Goal: Information Seeking & Learning: Learn about a topic

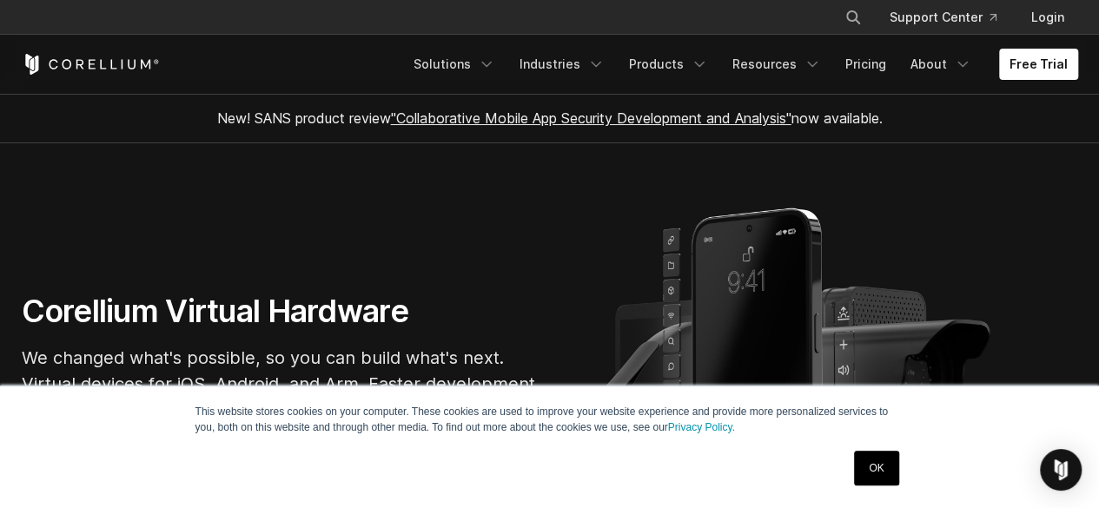
click at [874, 459] on link "OK" at bounding box center [876, 468] width 44 height 35
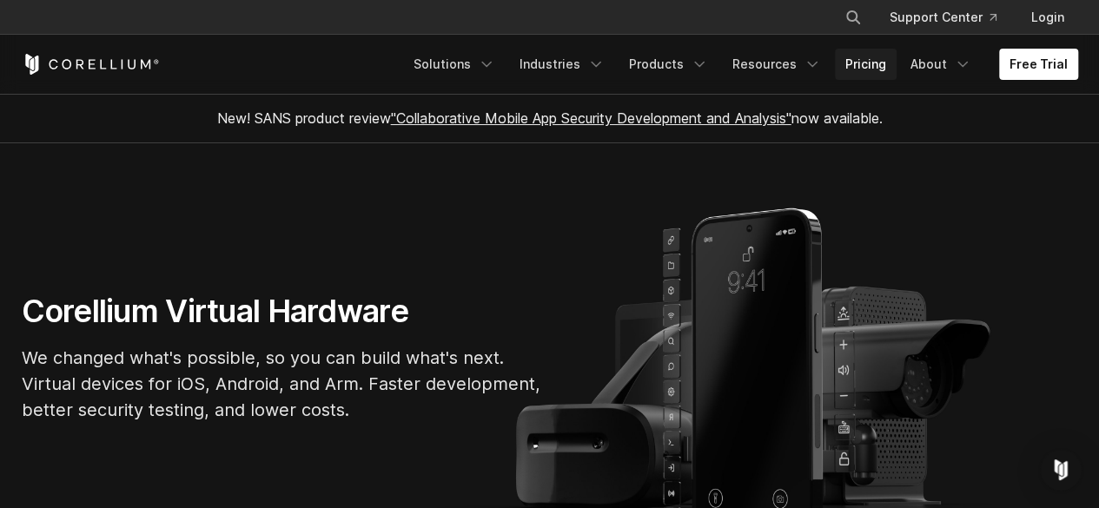
click at [864, 59] on link "Pricing" at bounding box center [866, 64] width 62 height 31
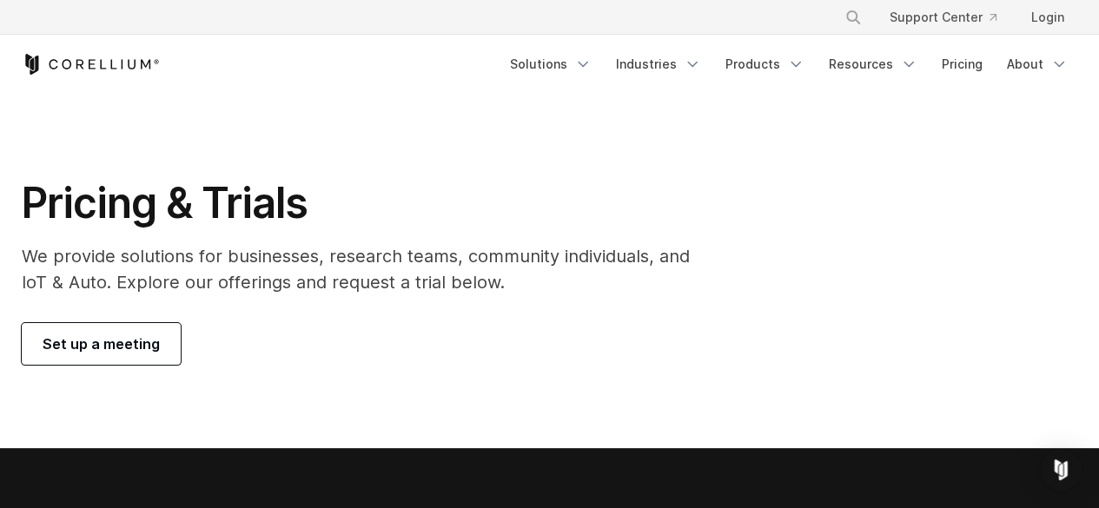
click at [149, 344] on span "Set up a meeting" at bounding box center [101, 344] width 117 height 21
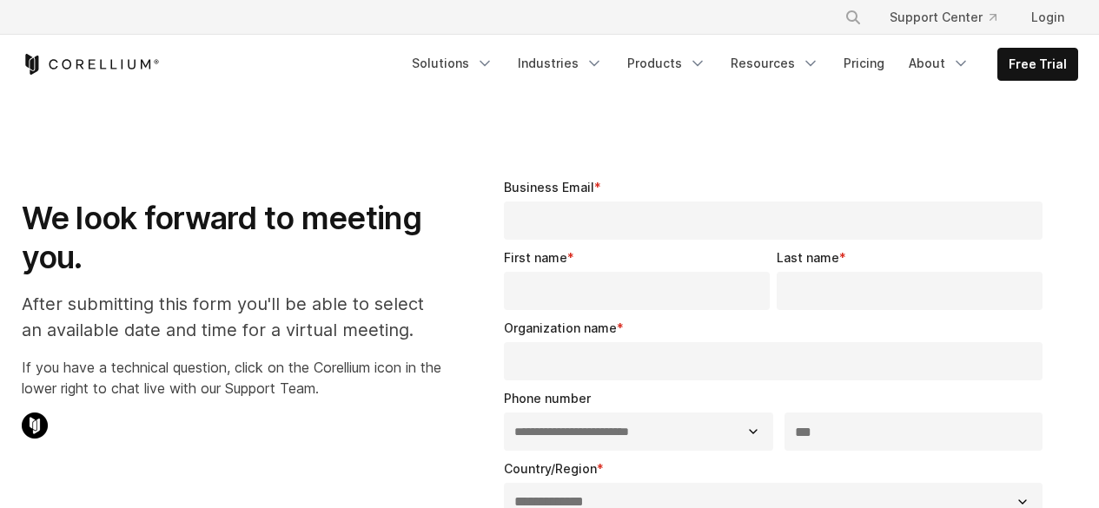
select select "**"
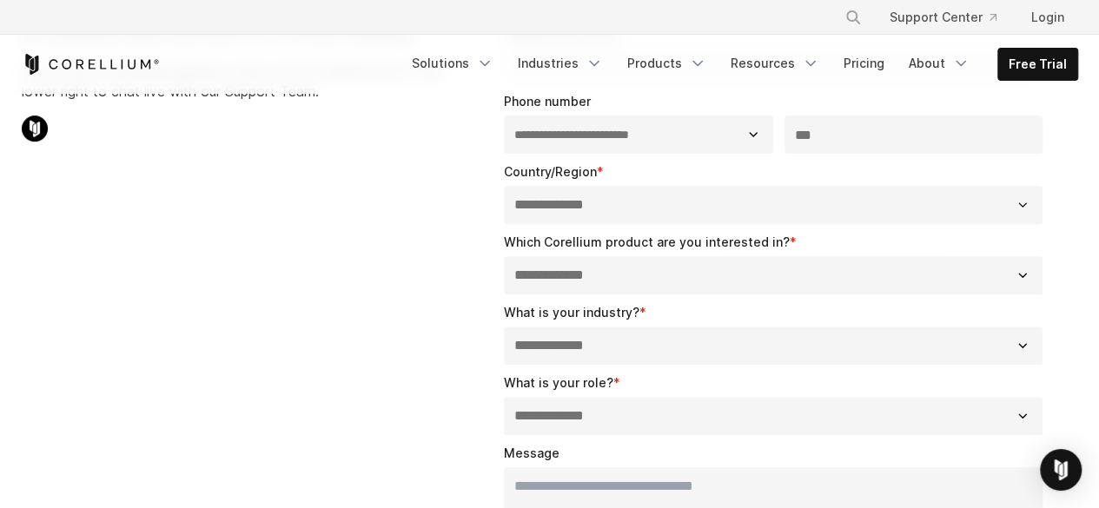
scroll to position [297, 0]
click at [1046, 9] on link "Login" at bounding box center [1047, 17] width 61 height 31
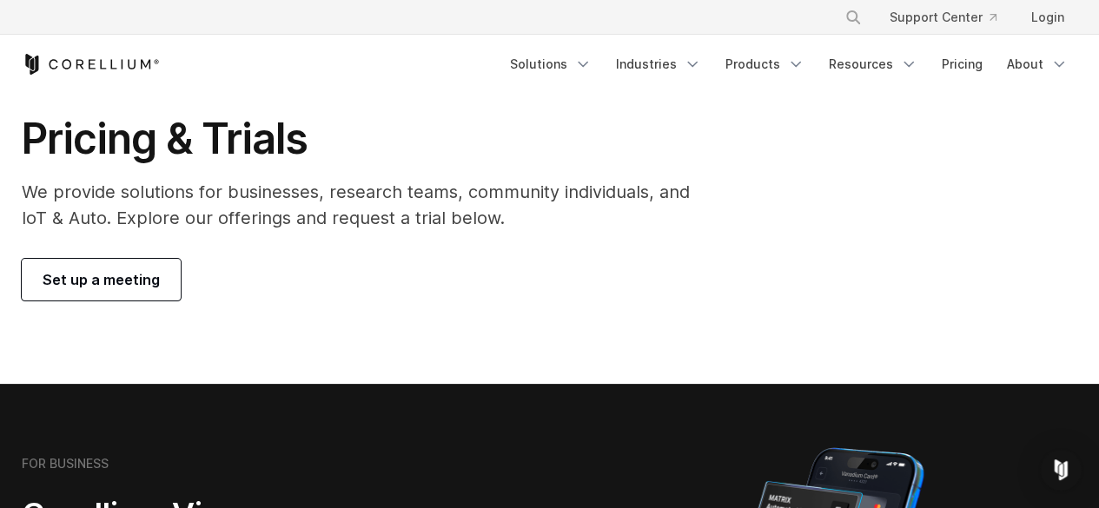
scroll to position [66, 0]
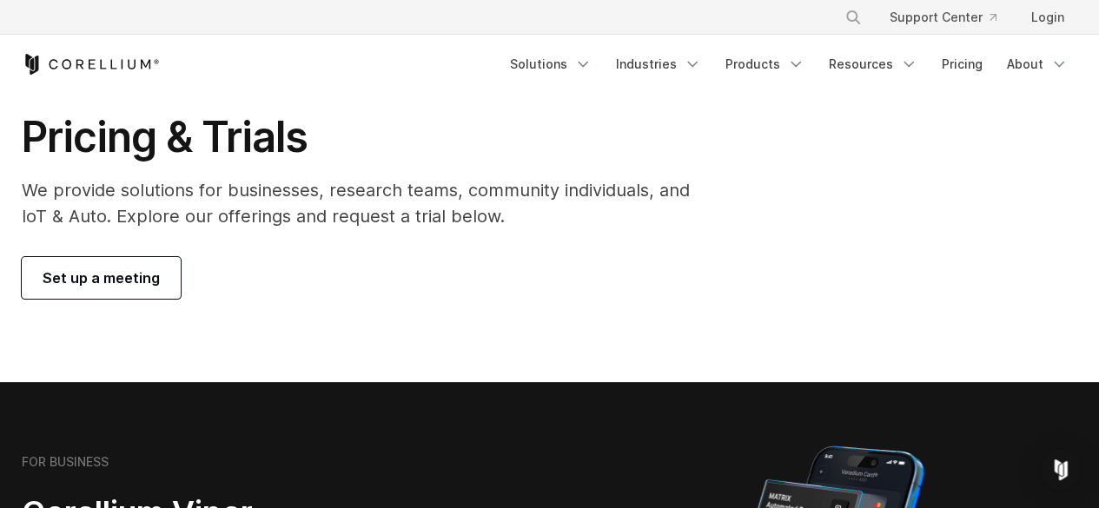
click at [138, 272] on span "Set up a meeting" at bounding box center [101, 277] width 117 height 21
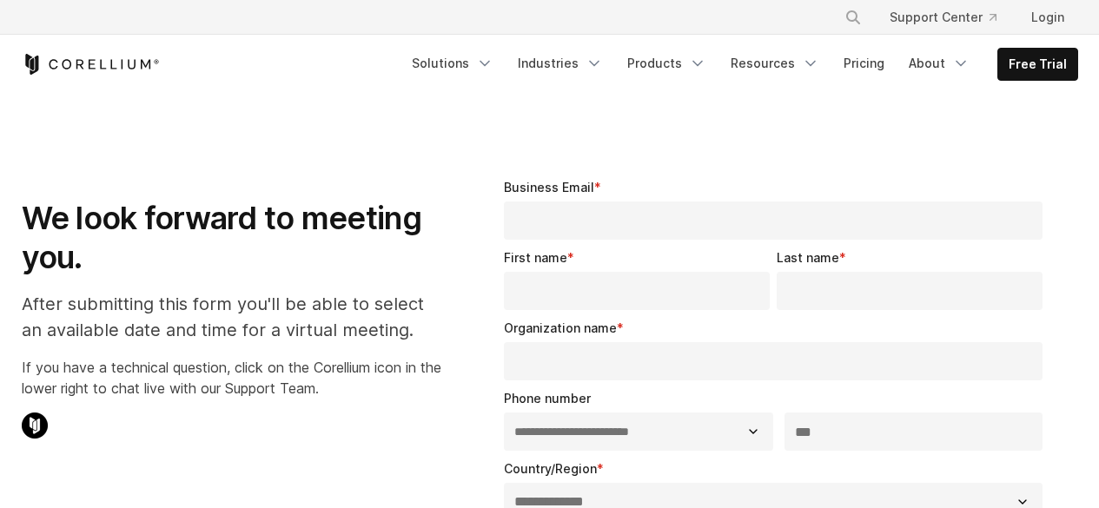
select select "**"
click at [536, 222] on input "Business Email *" at bounding box center [773, 220] width 539 height 38
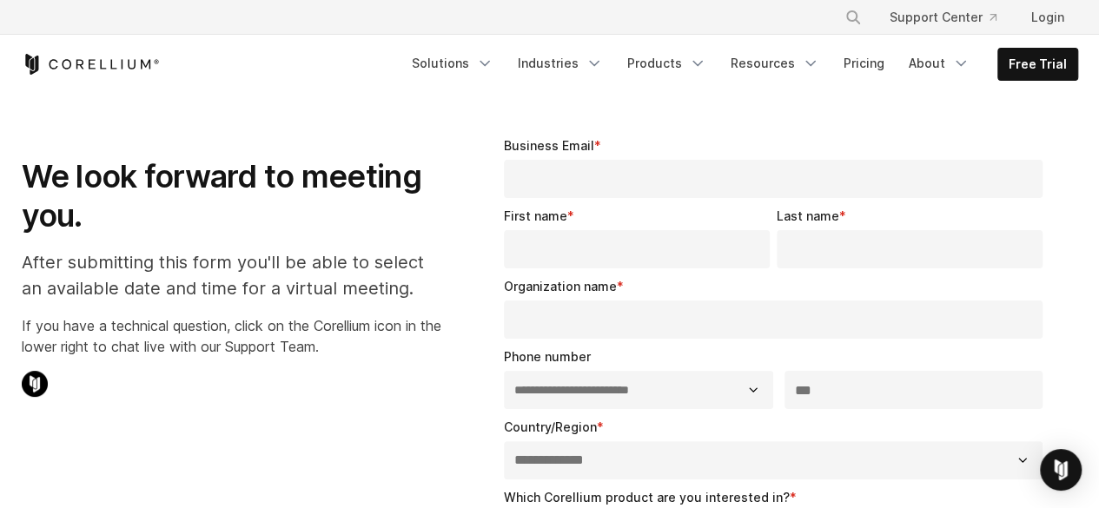
scroll to position [45, 0]
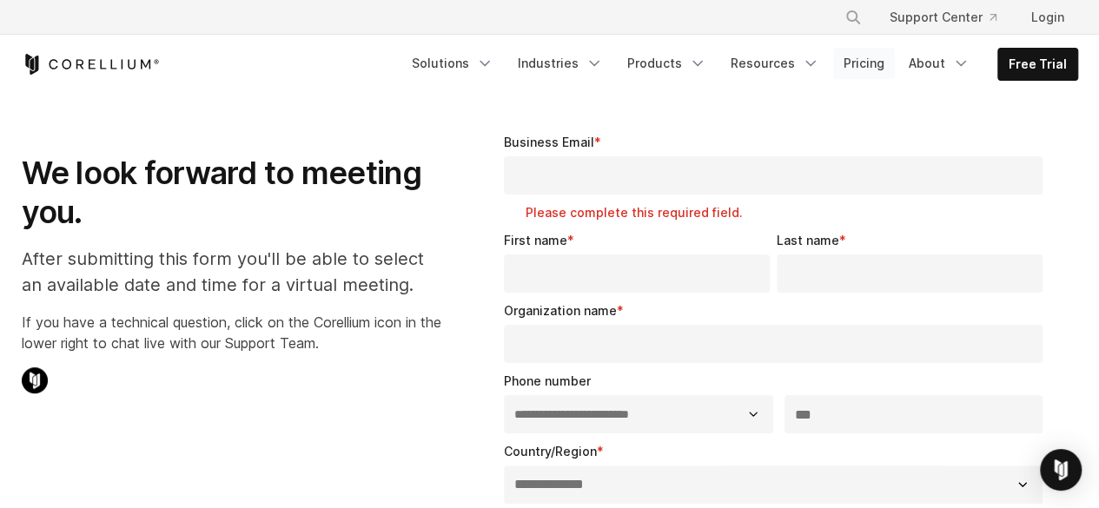
click at [850, 63] on link "Pricing" at bounding box center [864, 63] width 62 height 31
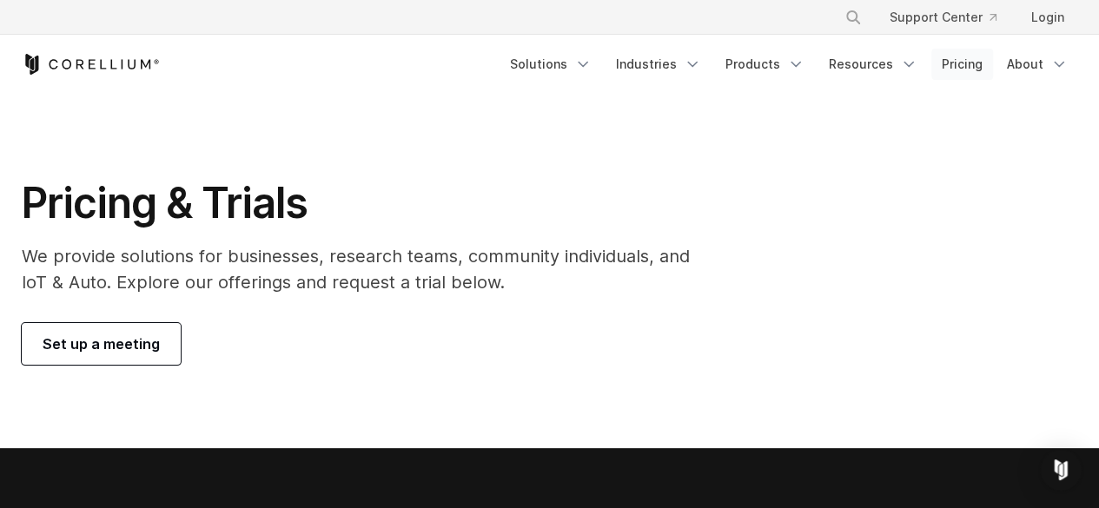
click at [955, 67] on link "Pricing" at bounding box center [962, 64] width 62 height 31
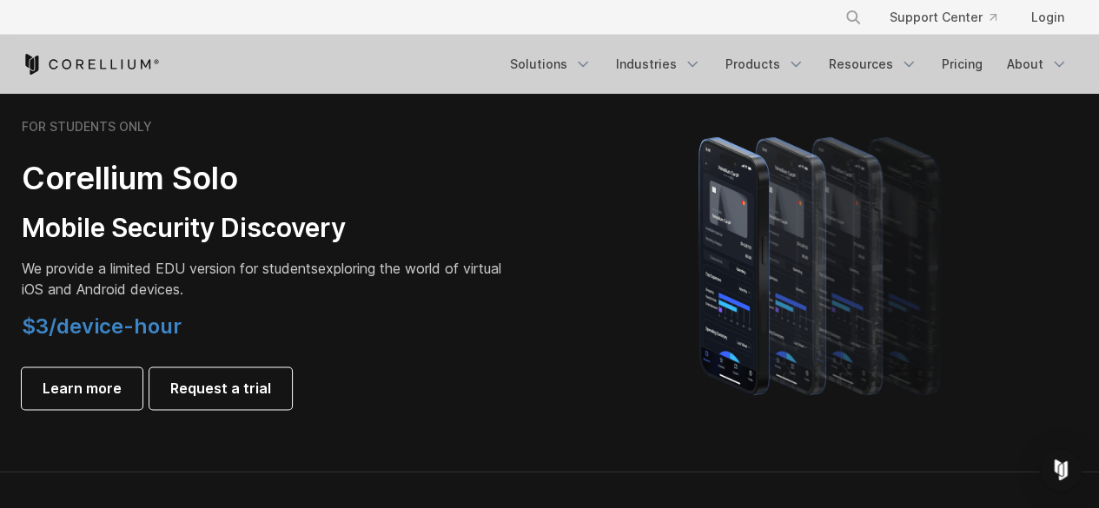
scroll to position [1266, 0]
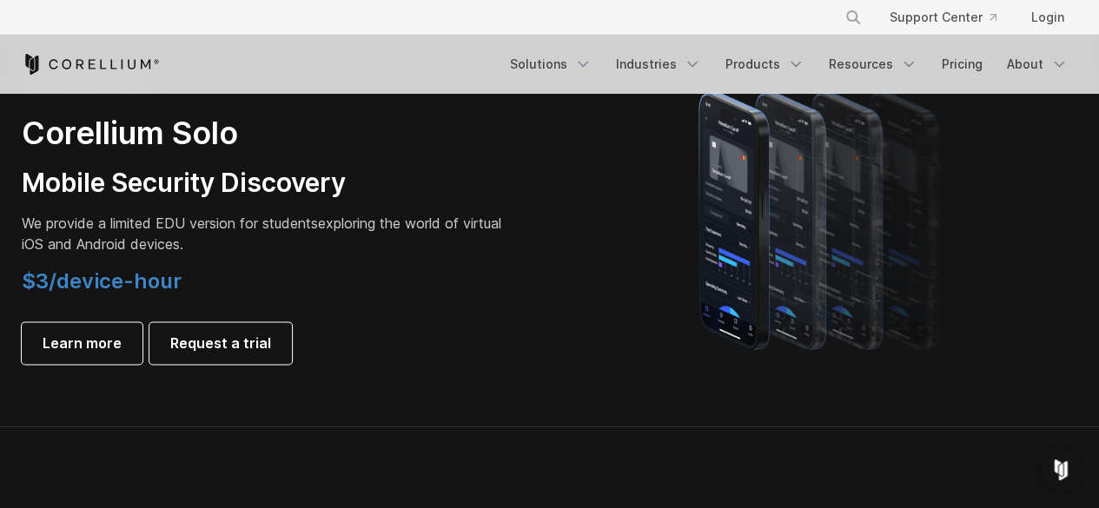
click at [158, 281] on span "$3/device-hour" at bounding box center [102, 280] width 160 height 25
click at [109, 347] on span "Learn more" at bounding box center [82, 343] width 79 height 21
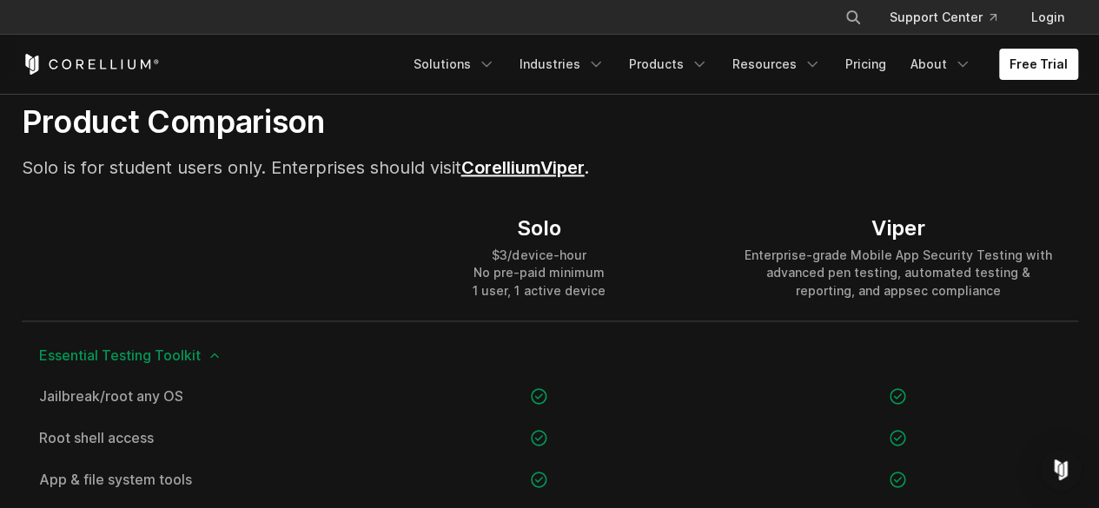
scroll to position [1160, 0]
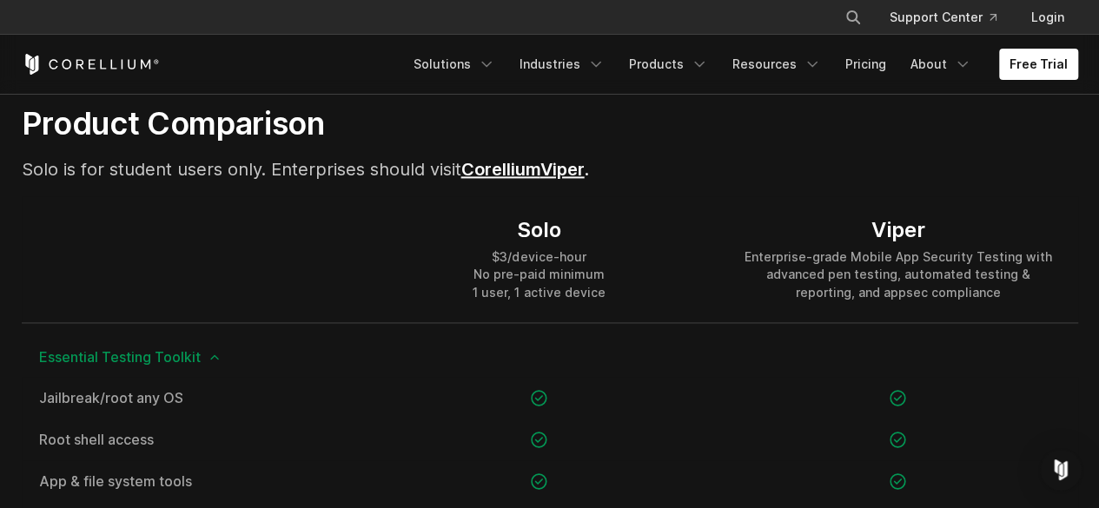
click at [577, 267] on div "$3/device-hour No pre-paid minimum 1 user, 1 active device" at bounding box center [538, 274] width 132 height 52
click at [571, 298] on div "$3/device-hour No pre-paid minimum 1 user, 1 active device" at bounding box center [538, 274] width 132 height 52
click at [545, 270] on div "$3/device-hour No pre-paid minimum 1 user, 1 active device" at bounding box center [538, 274] width 132 height 52
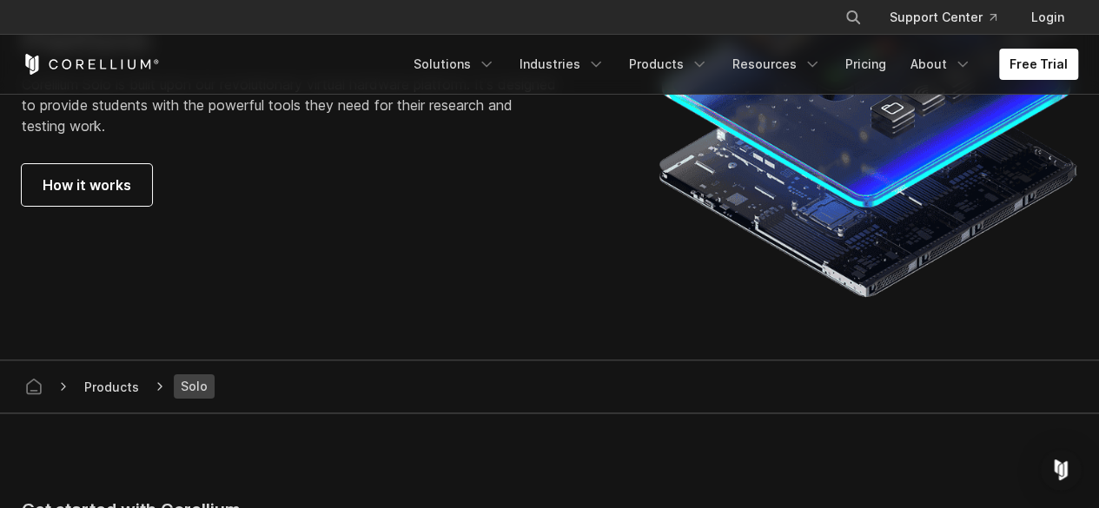
scroll to position [3220, 0]
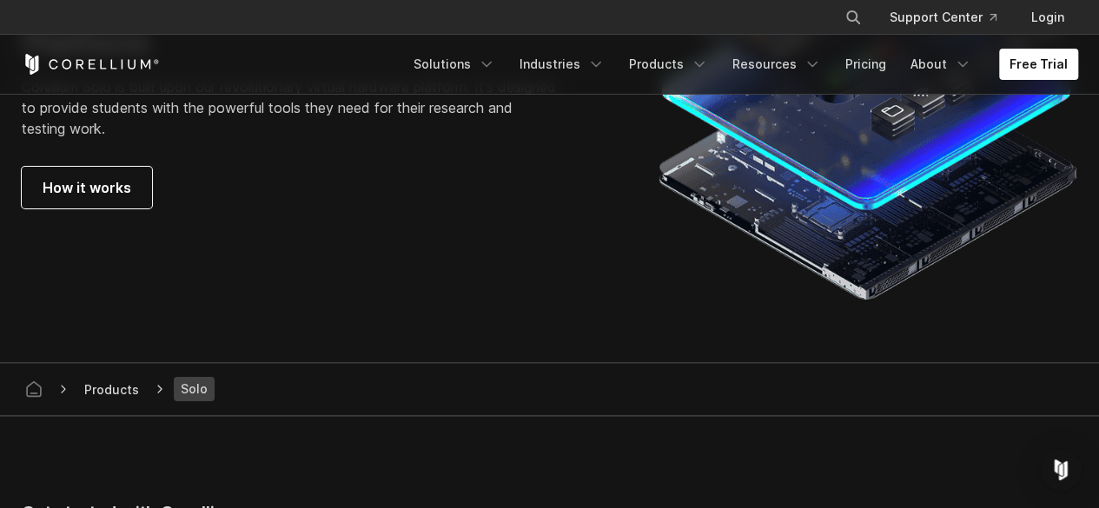
click at [192, 405] on div "Products Solo" at bounding box center [549, 389] width 1063 height 52
click at [113, 195] on span "How it works" at bounding box center [87, 187] width 89 height 21
